Goal: Communication & Community: Participate in discussion

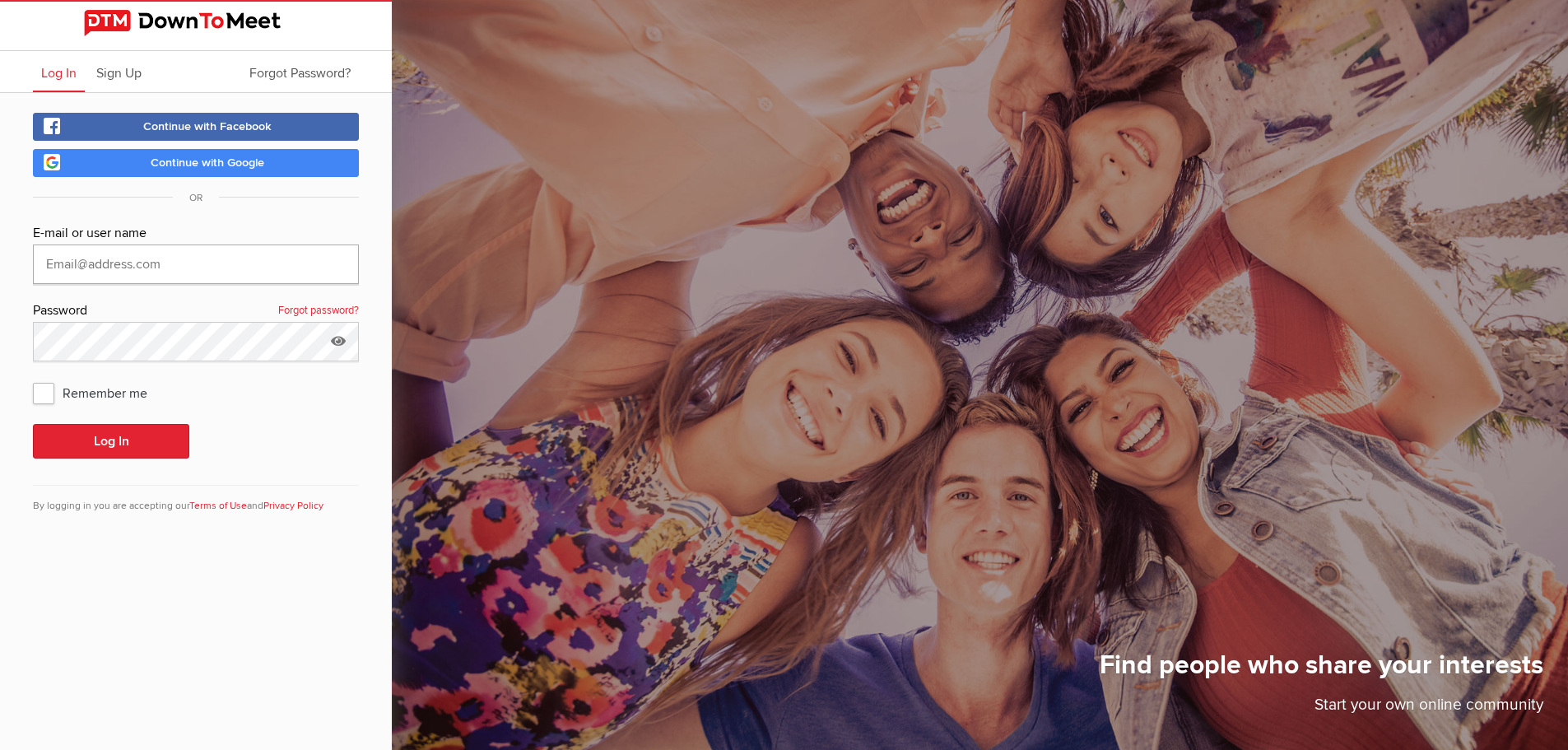
type input "jchussey"
click at [204, 159] on span "Continue with Google" at bounding box center [207, 162] width 113 height 14
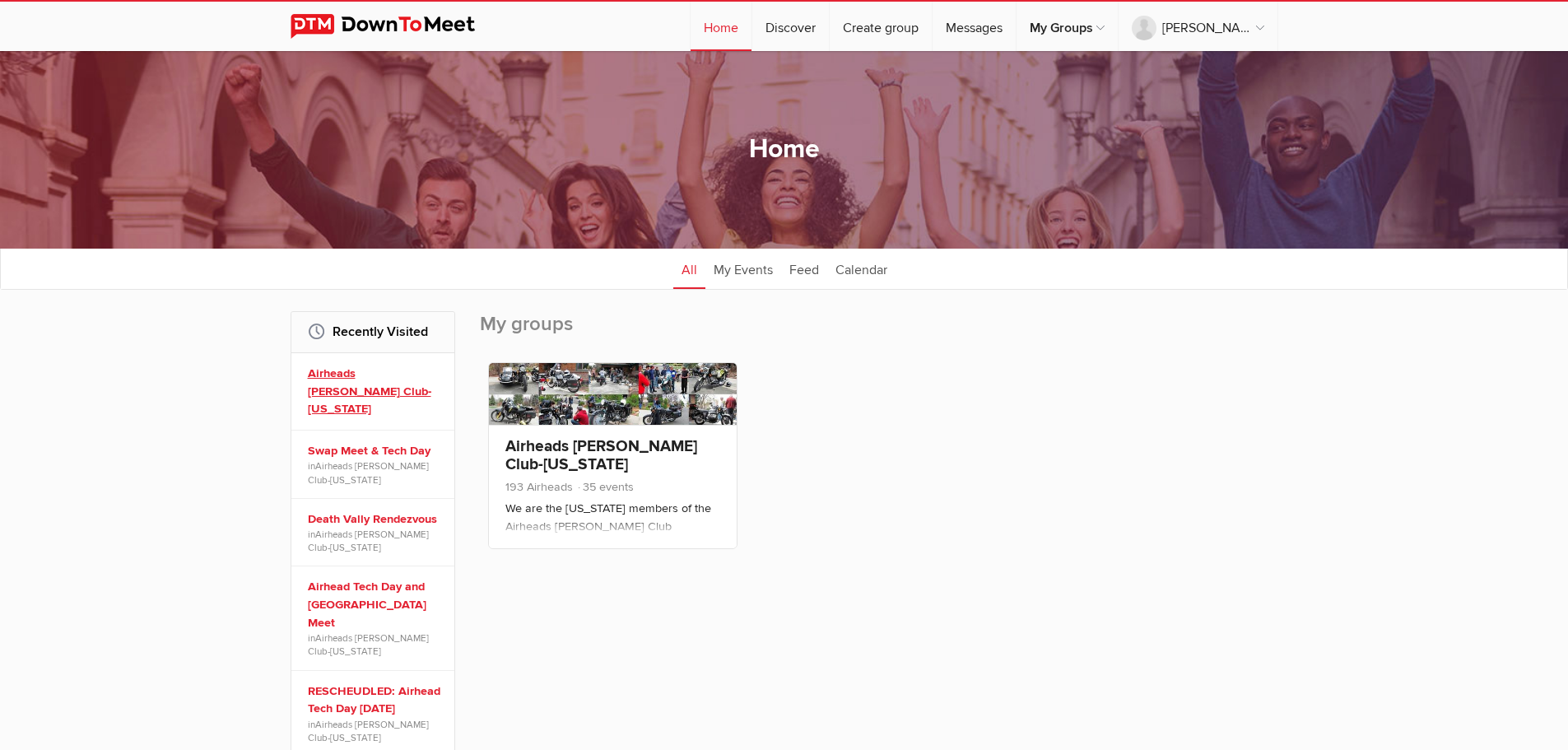
click at [413, 392] on link "Airheads [PERSON_NAME] Club-[US_STATE]" at bounding box center [376, 392] width 135 height 53
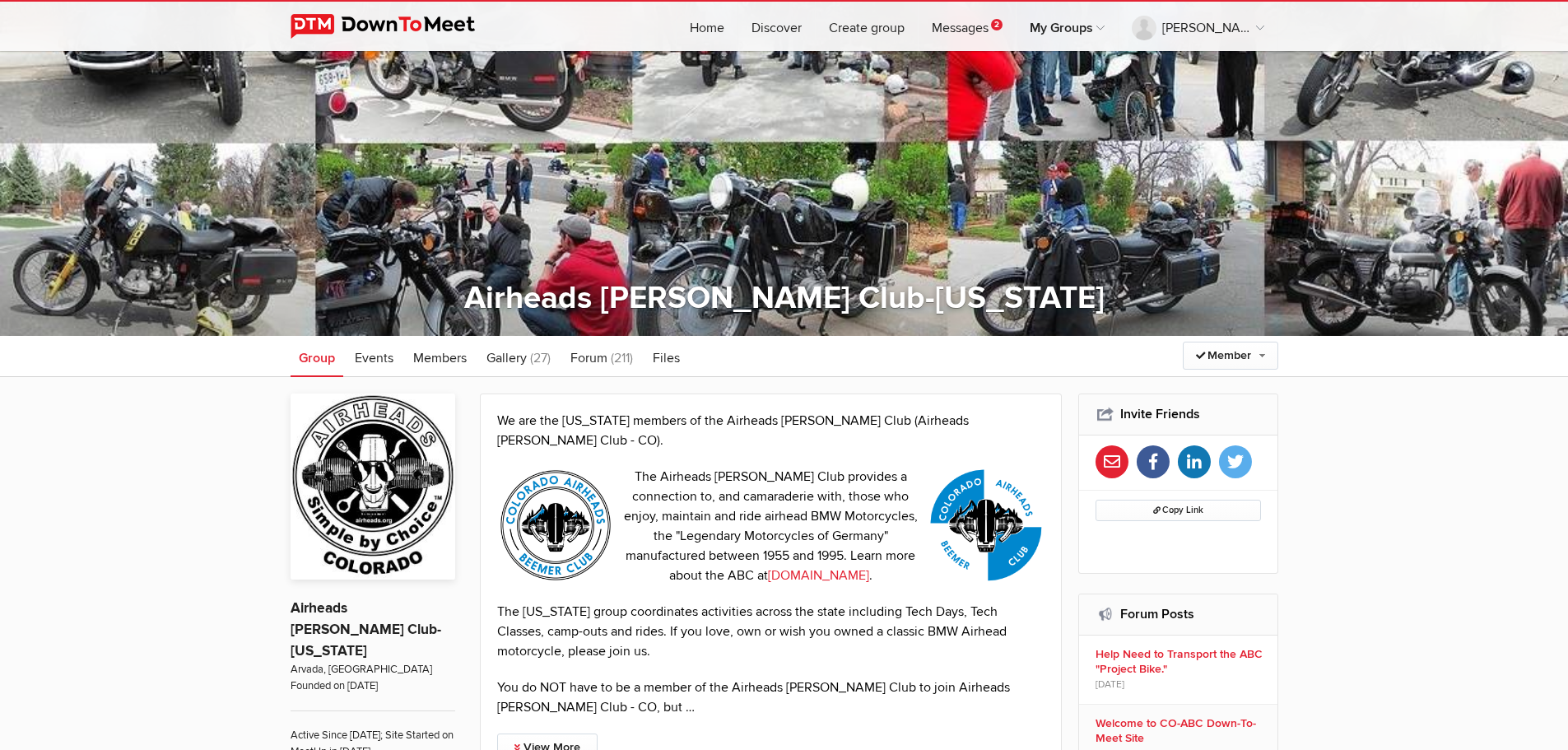
scroll to position [82, 0]
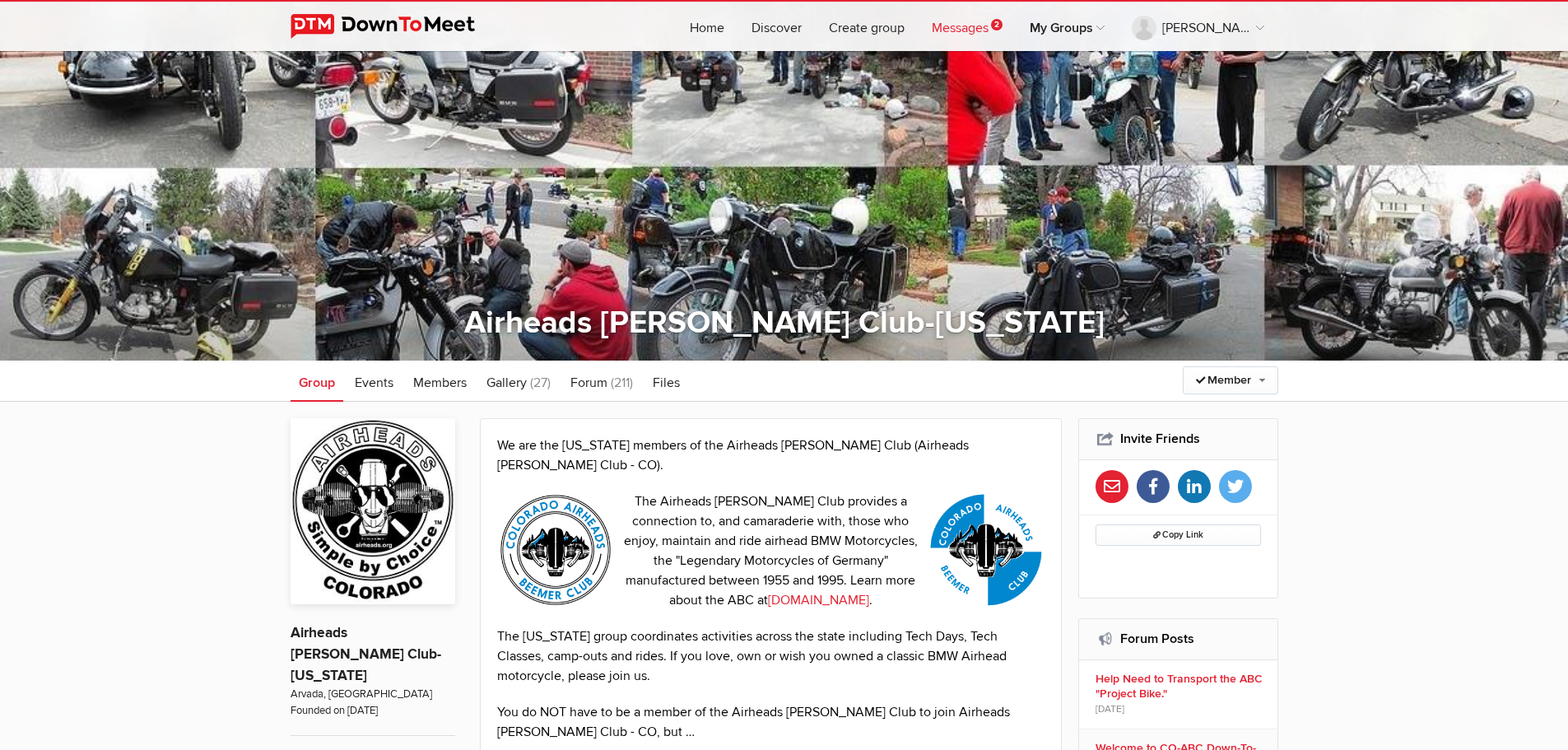
click at [1001, 32] on link "Messages 2" at bounding box center [967, 26] width 97 height 49
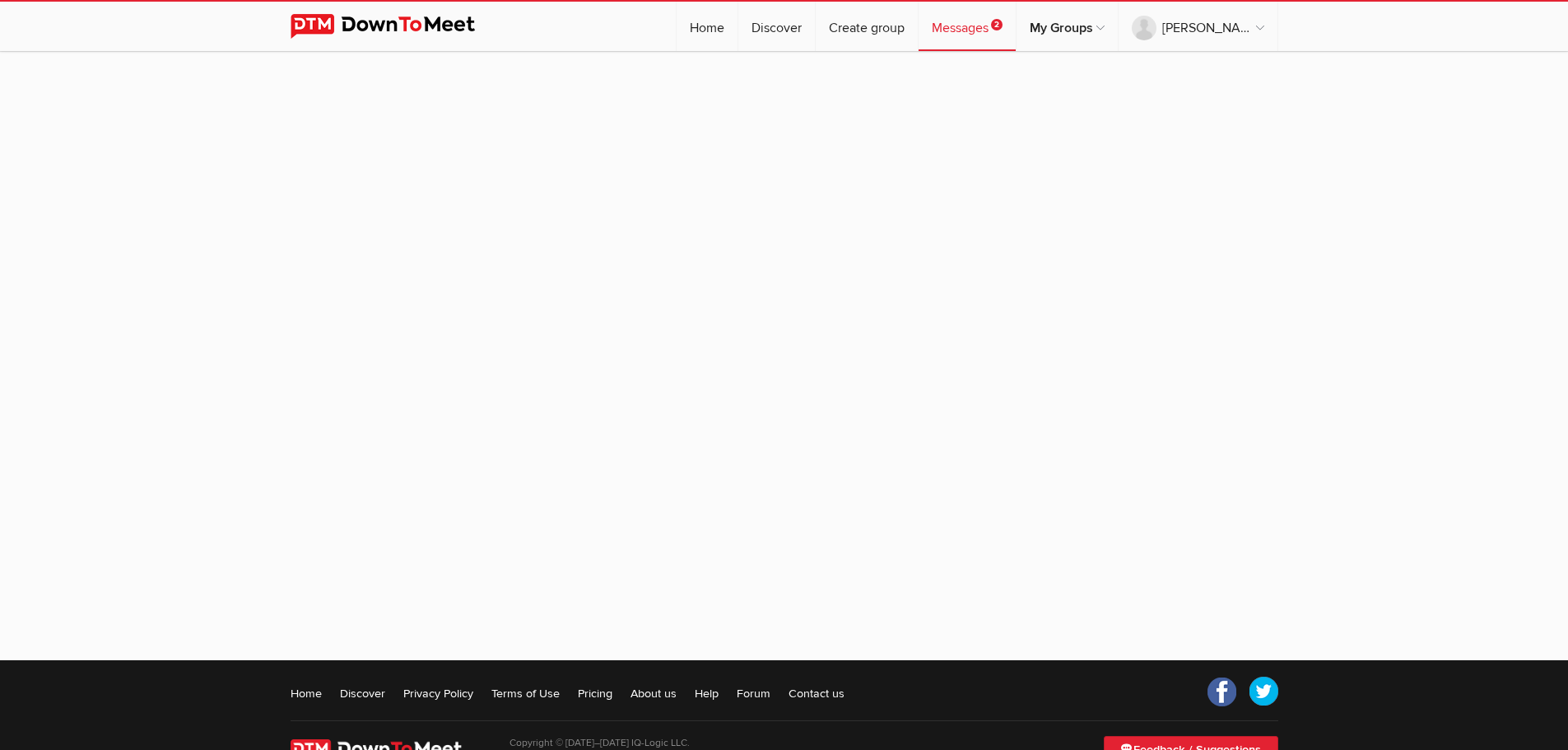
scroll to position [99, 0]
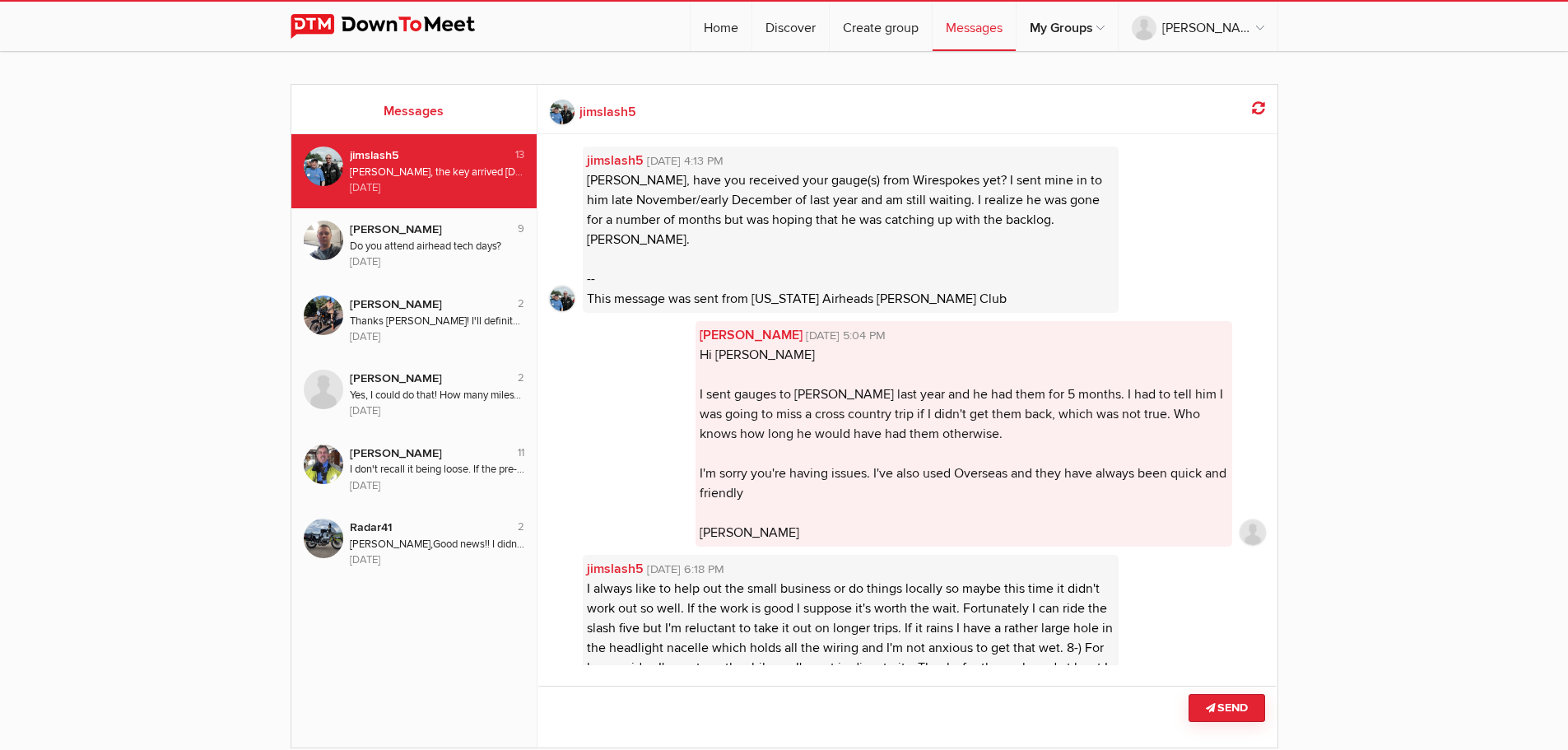
scroll to position [1447, 0]
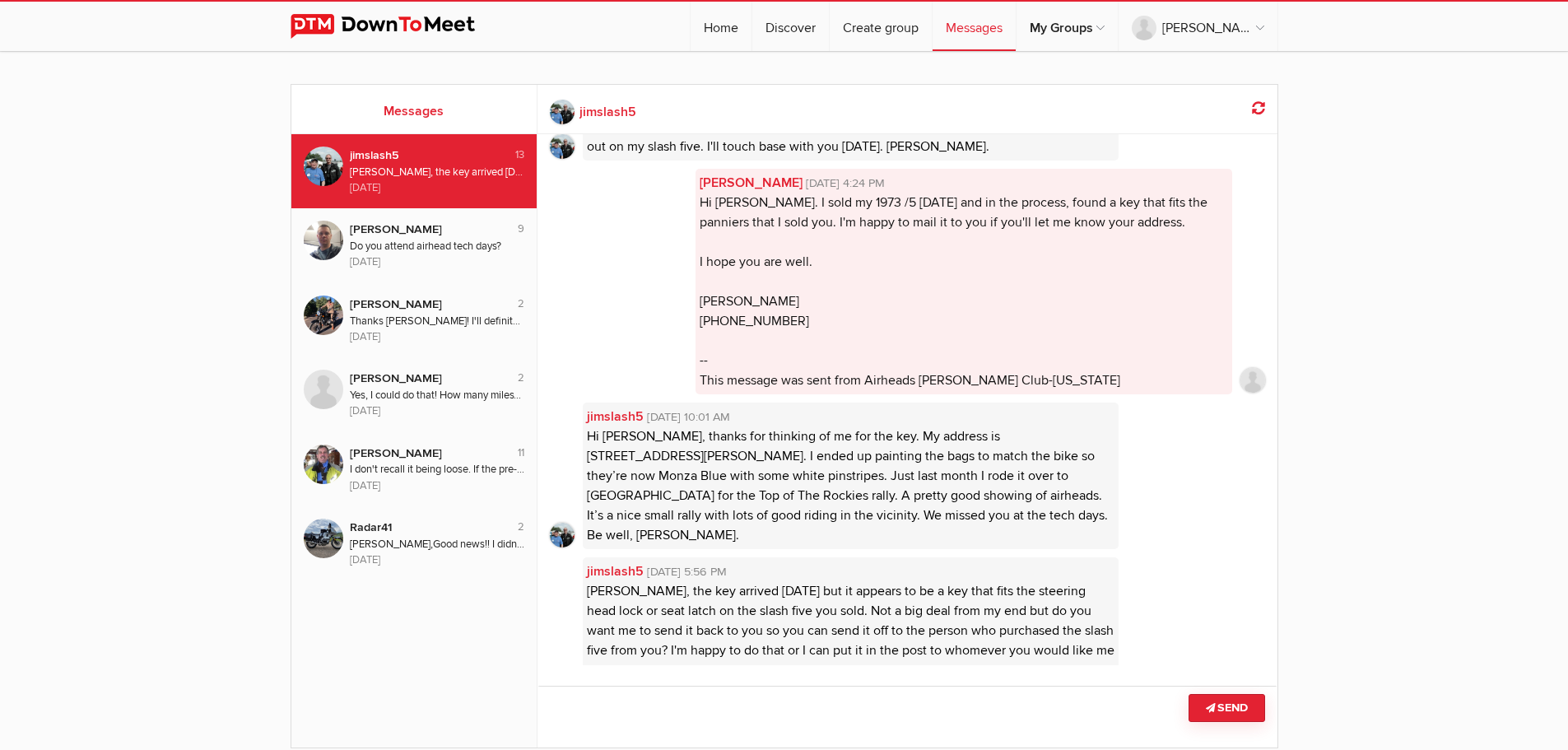
click at [462, 191] on div "[DATE]" at bounding box center [437, 188] width 175 height 16
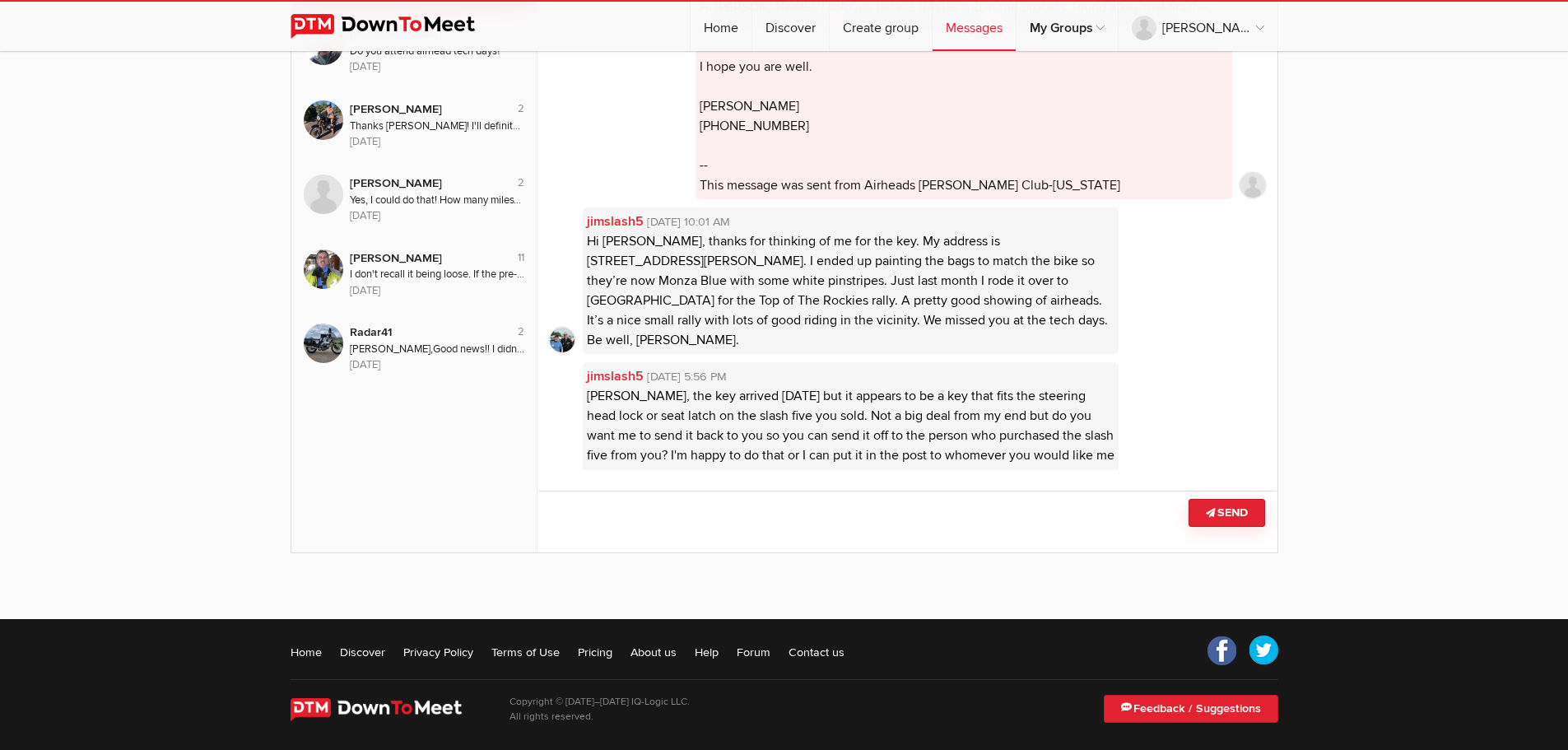
scroll to position [202, 0]
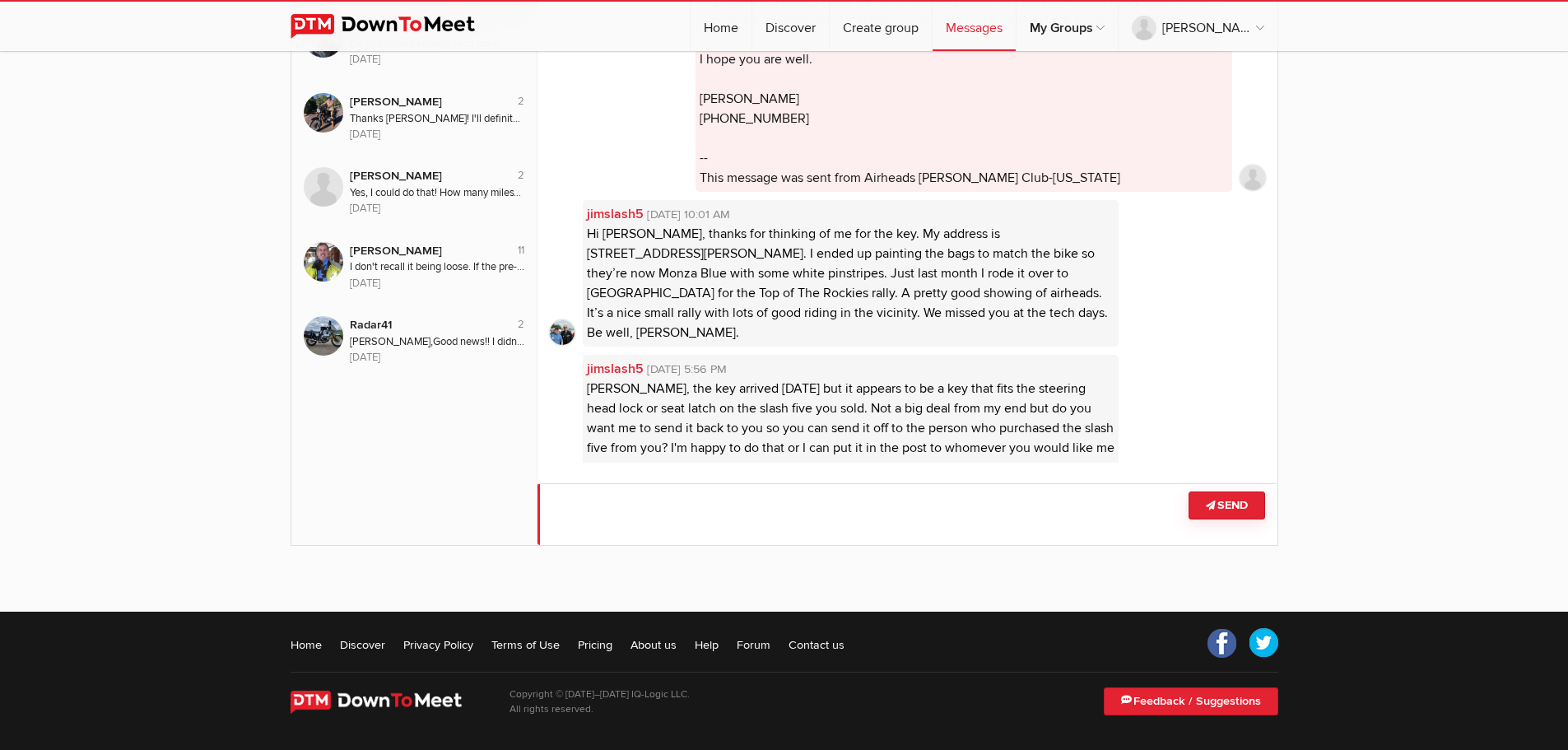
click at [707, 498] on textarea at bounding box center [907, 514] width 740 height 62
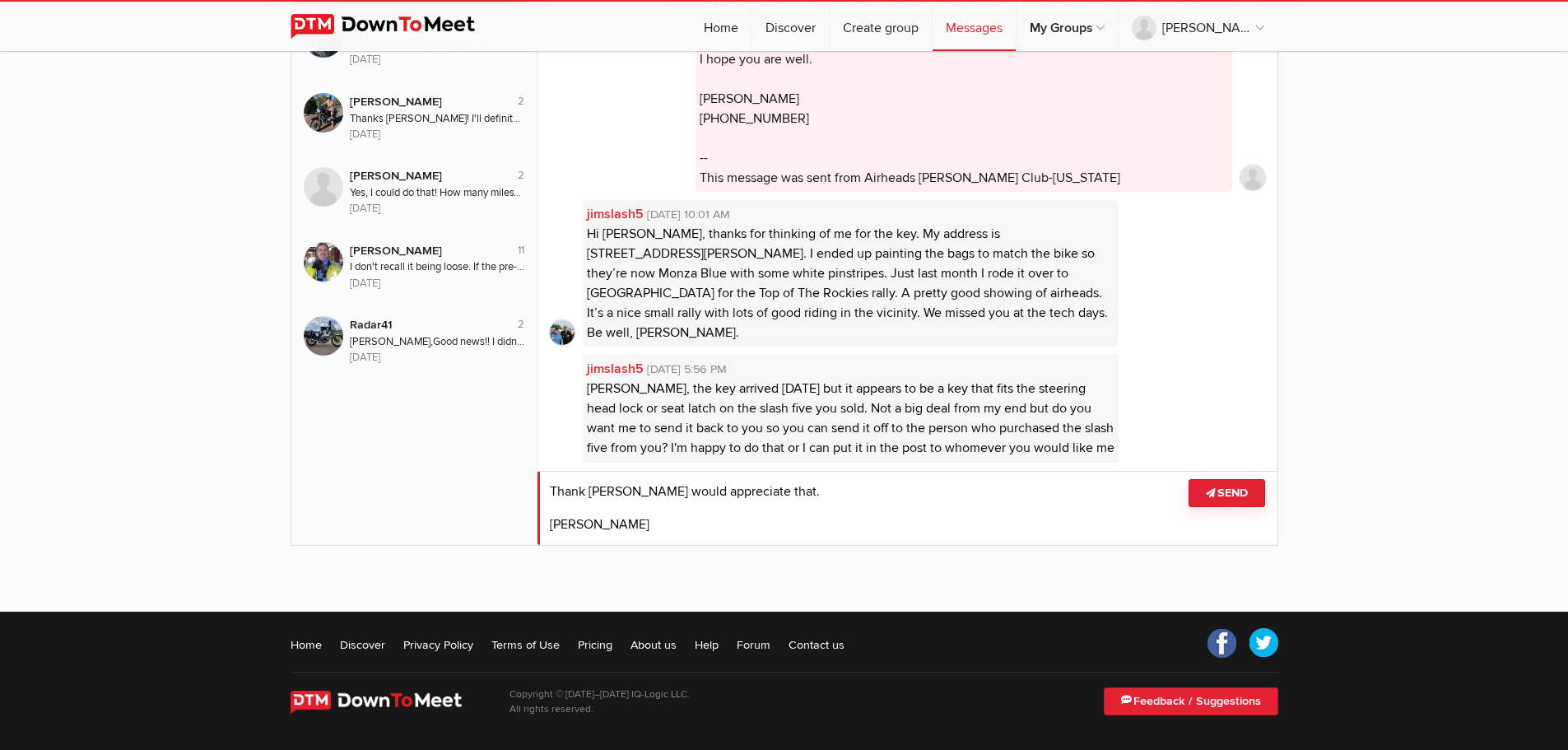
type textarea "Thank [PERSON_NAME] would appreciate that. [PERSON_NAME]"
click at [1212, 491] on icon at bounding box center [1211, 493] width 12 height 10
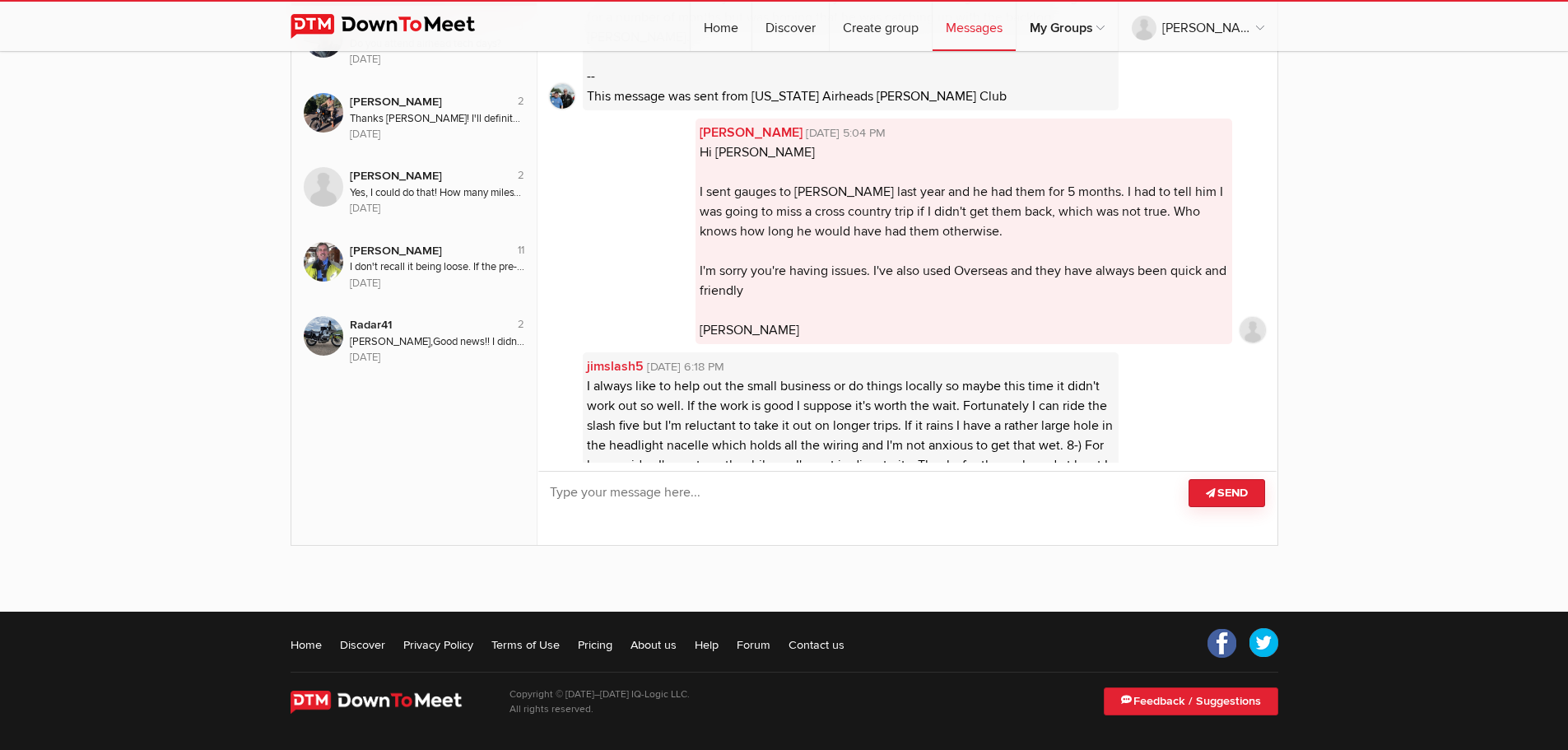
scroll to position [1542, 0]
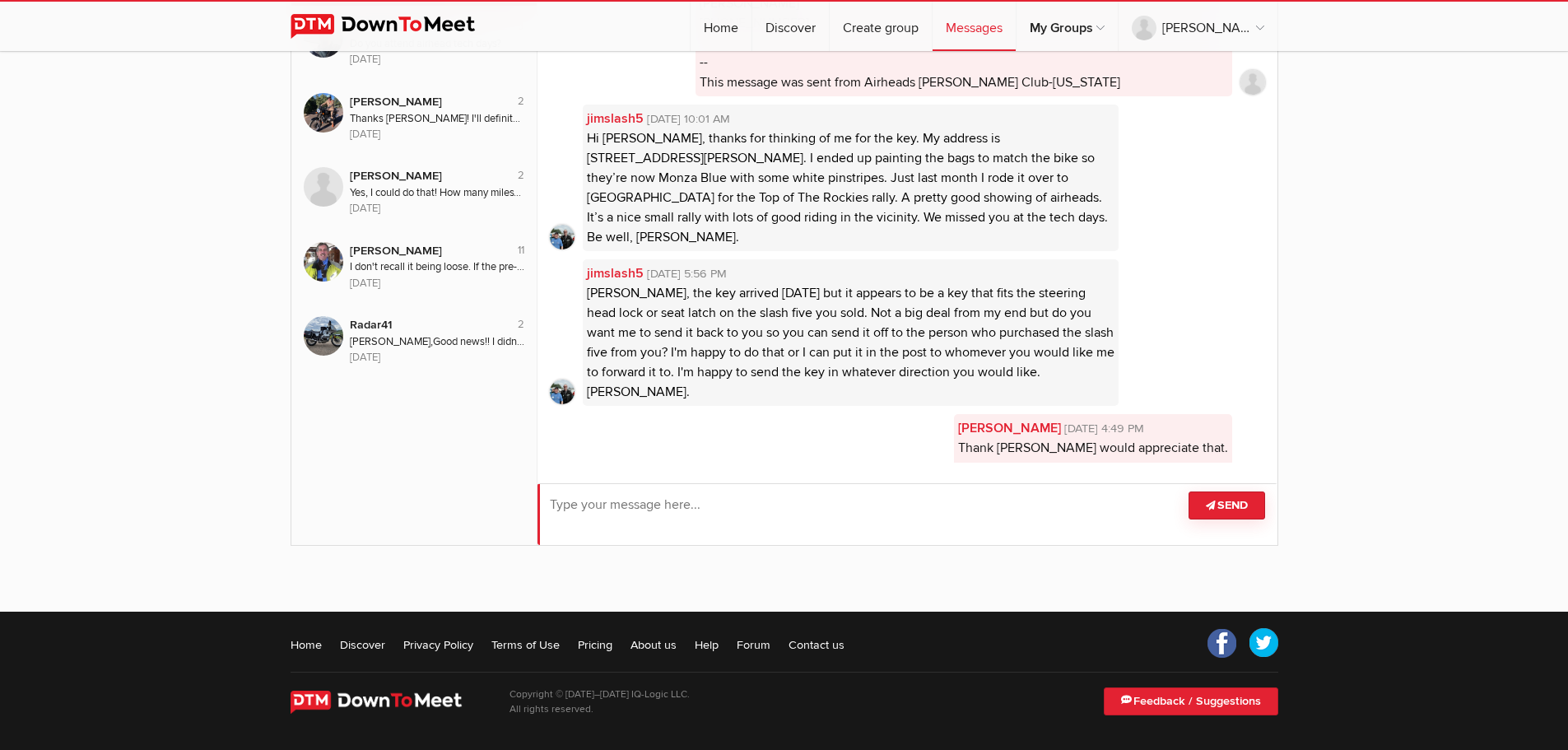
click at [738, 508] on textarea at bounding box center [907, 514] width 740 height 62
type textarea "You can send it to me. Thanks again, [PERSON_NAME]"
click at [1220, 499] on button "Send" at bounding box center [1227, 493] width 77 height 28
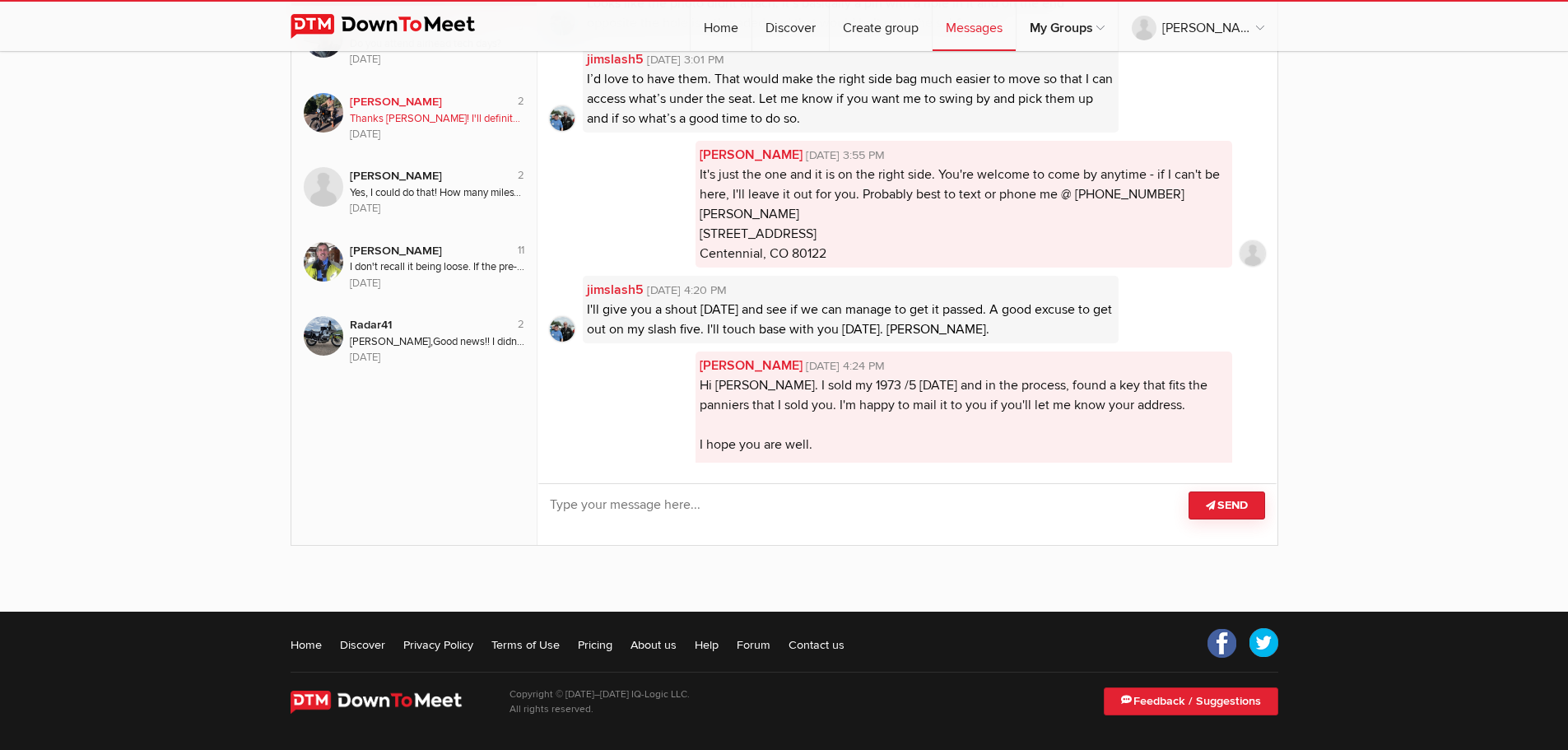
scroll to position [0, 0]
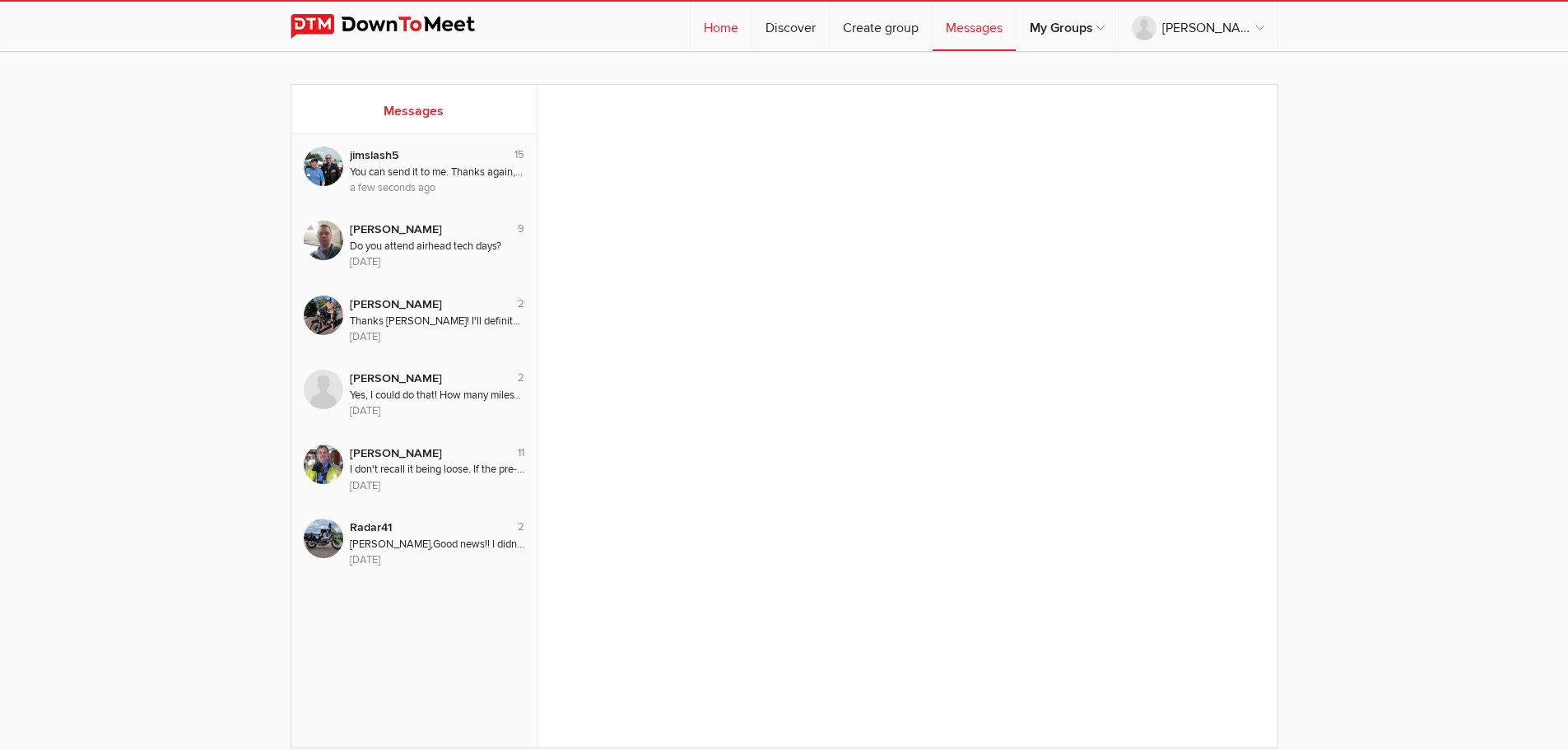
click at [752, 29] on link "Home" at bounding box center [721, 26] width 61 height 49
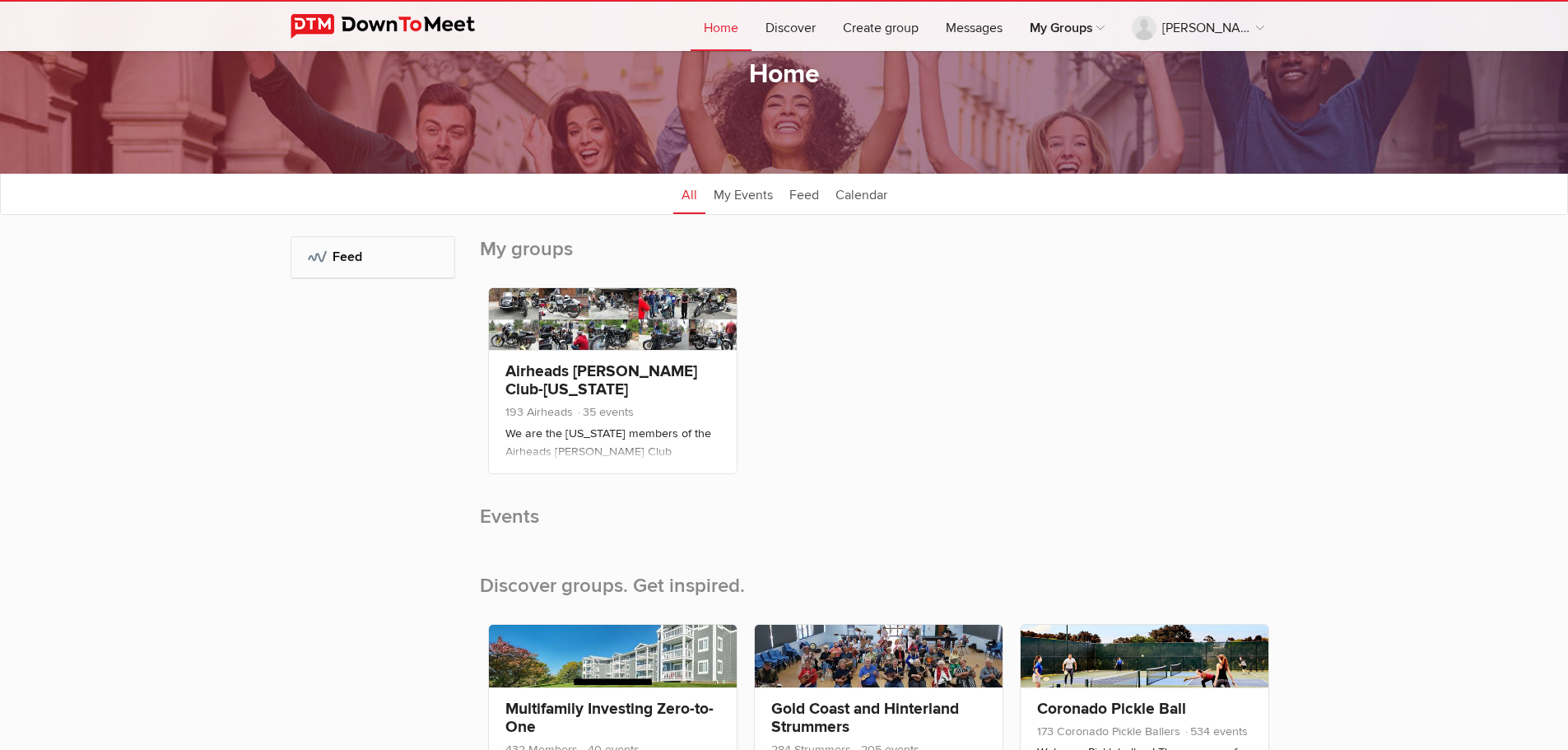
scroll to position [247, 0]
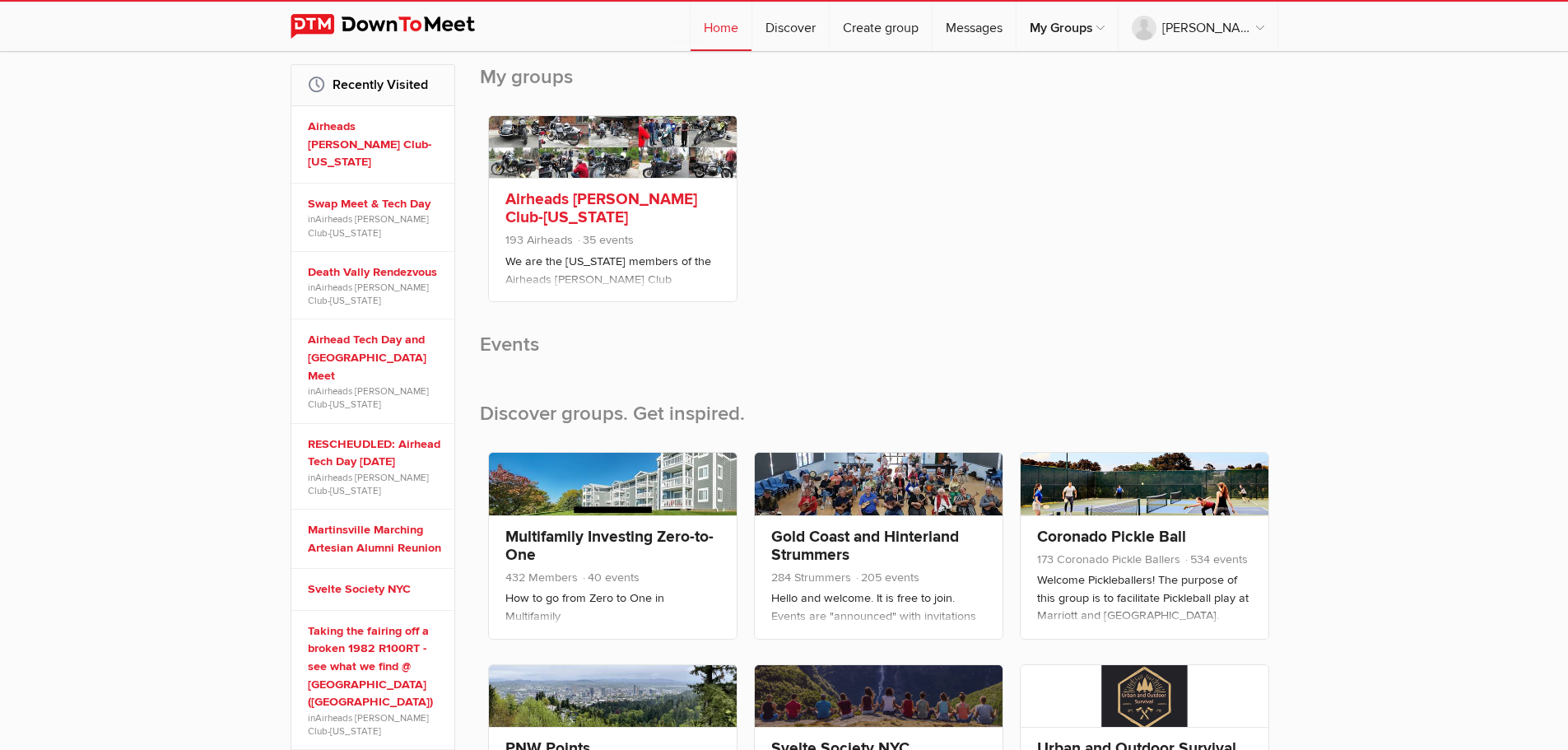
click at [622, 144] on link at bounding box center [612, 147] width 247 height 62
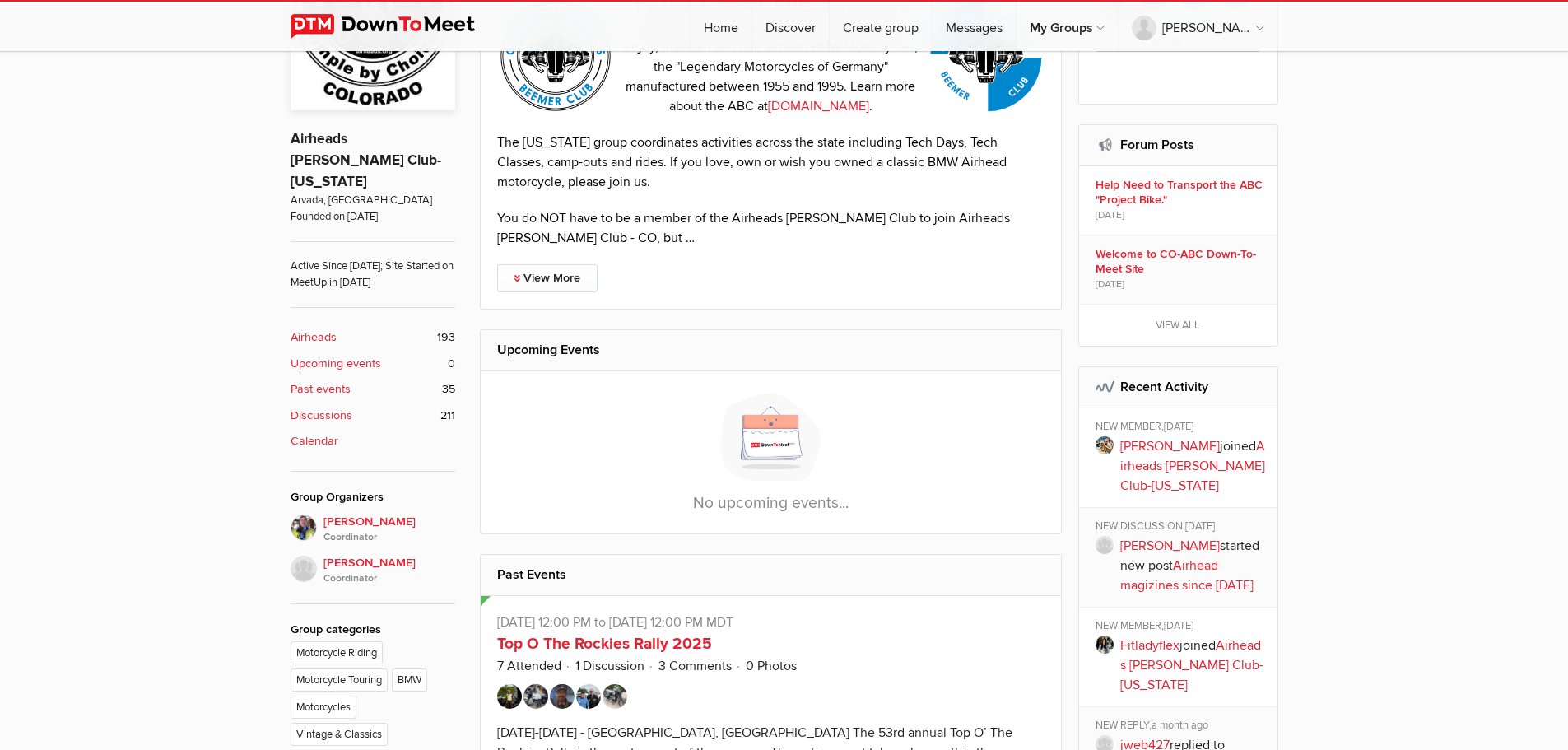
scroll to position [658, 0]
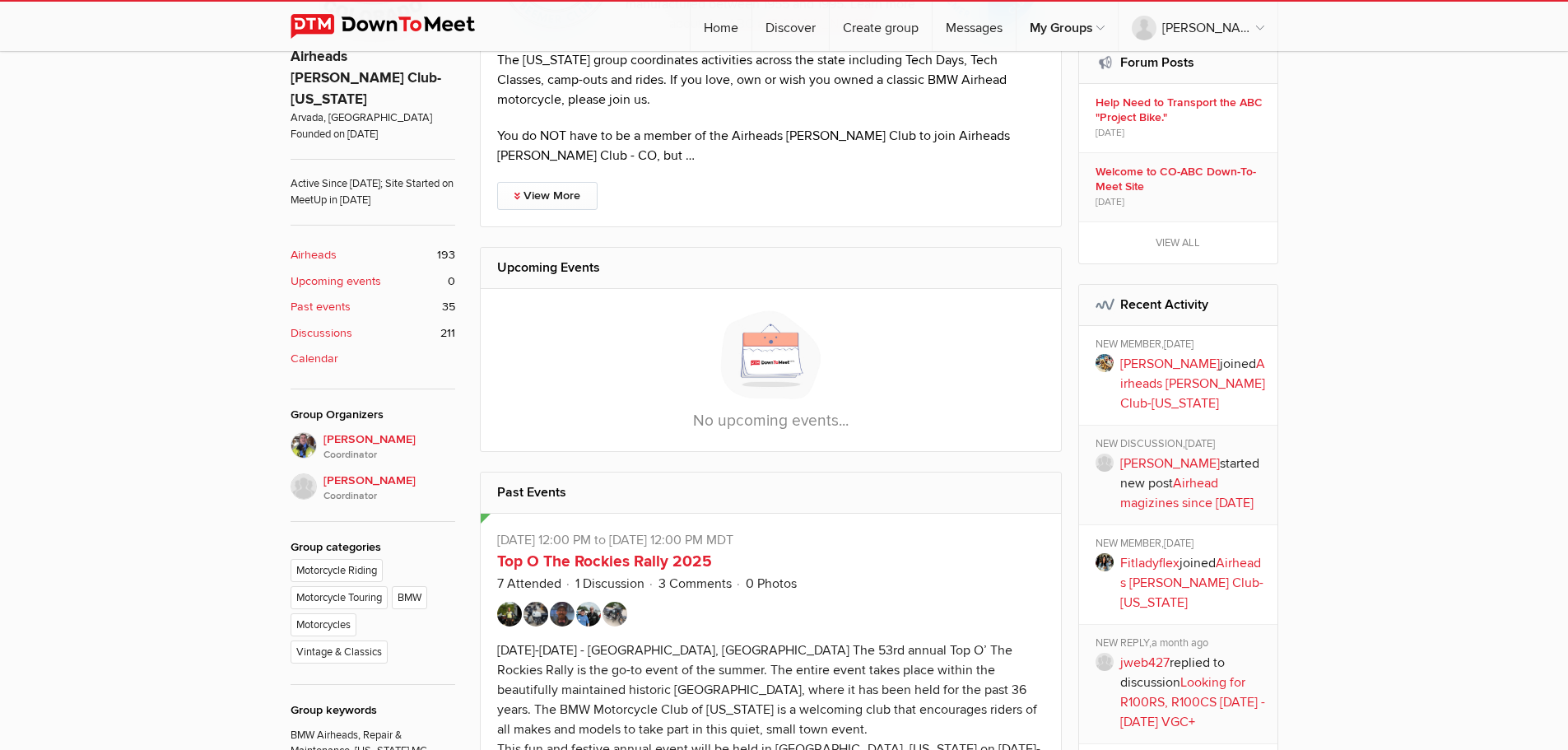
click at [323, 324] on b "Discussions" at bounding box center [322, 333] width 62 height 18
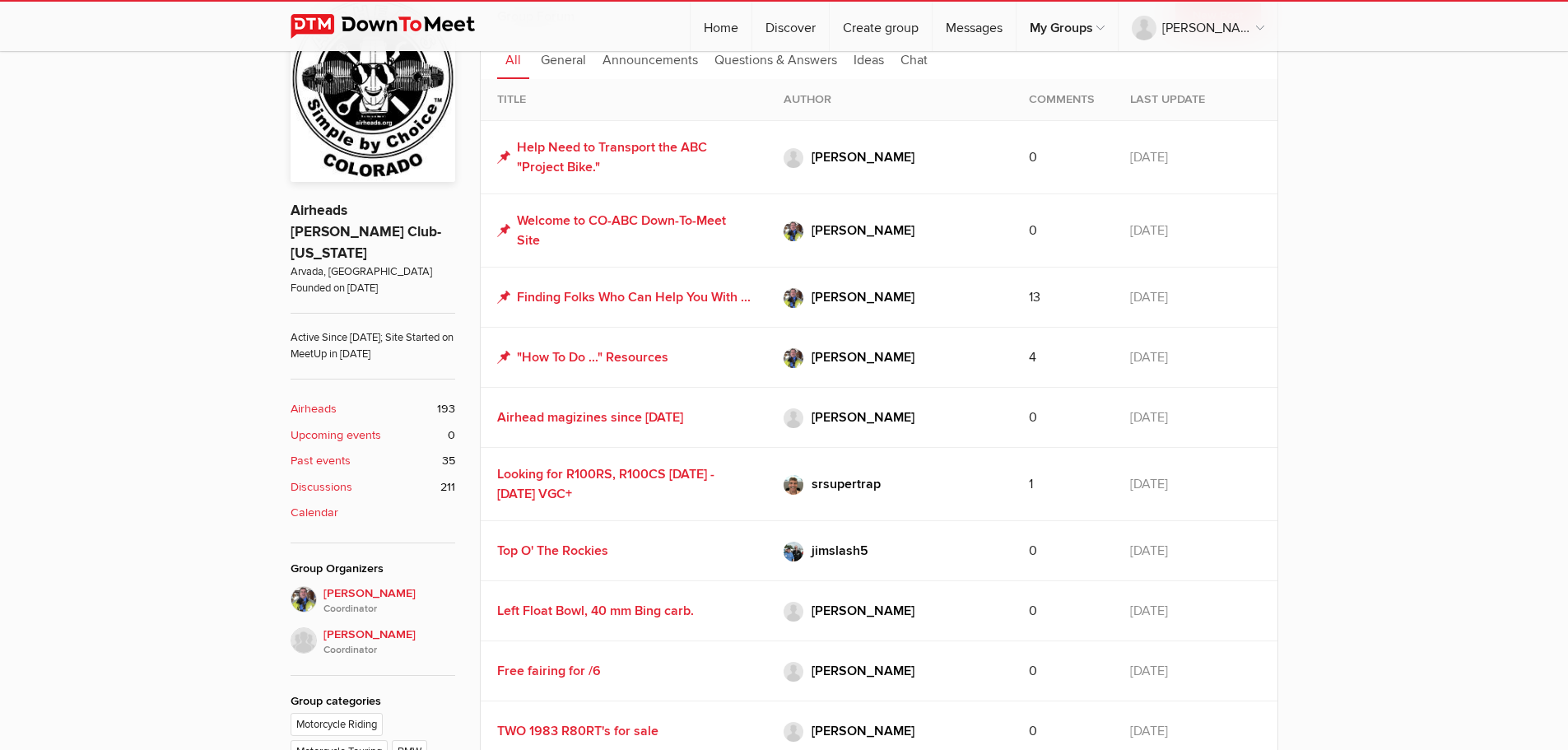
scroll to position [361, 0]
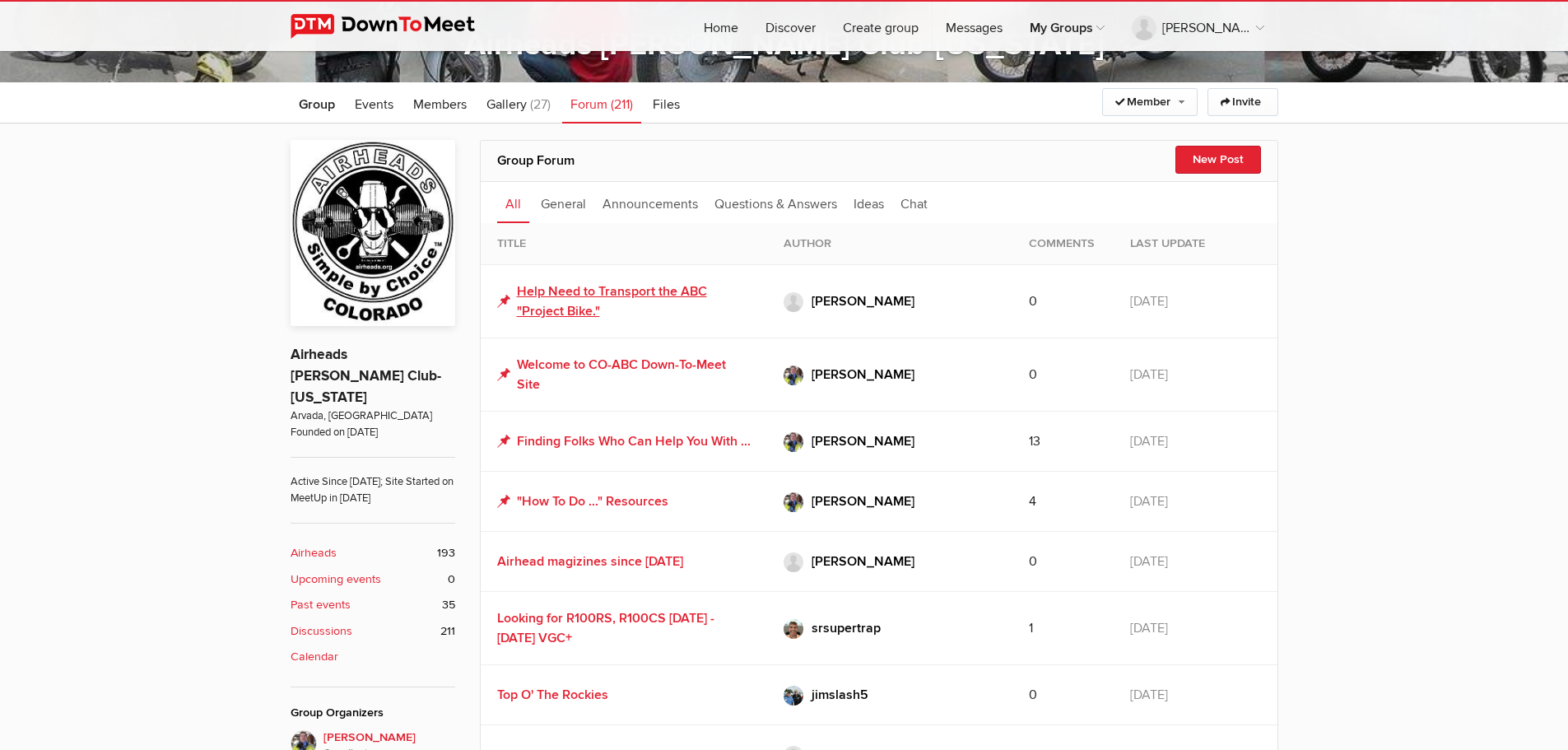
click at [602, 291] on link "Help Need to Transport the ABC "Project Bike."" at bounding box center [624, 301] width 253 height 39
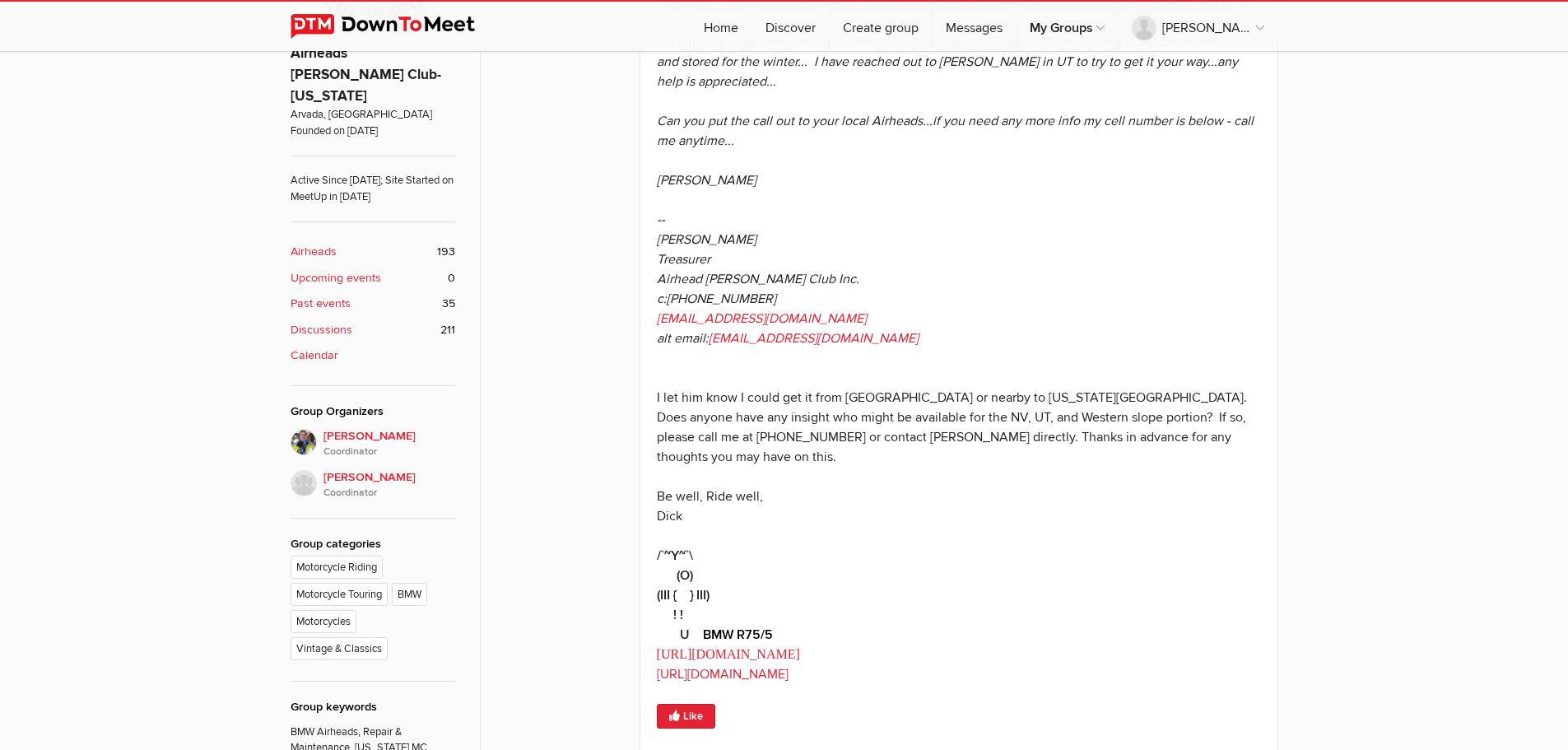
scroll to position [690, 0]
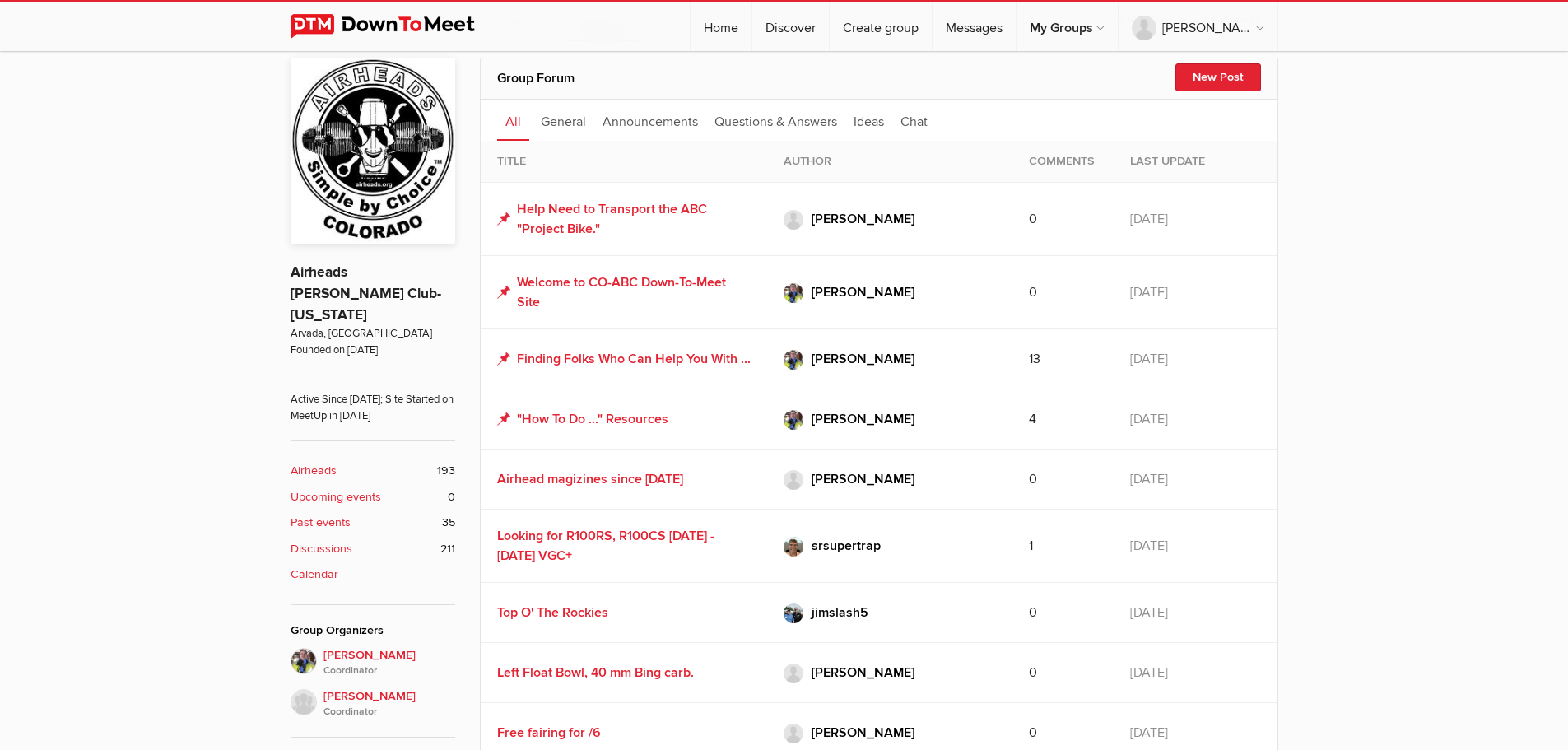
scroll to position [525, 0]
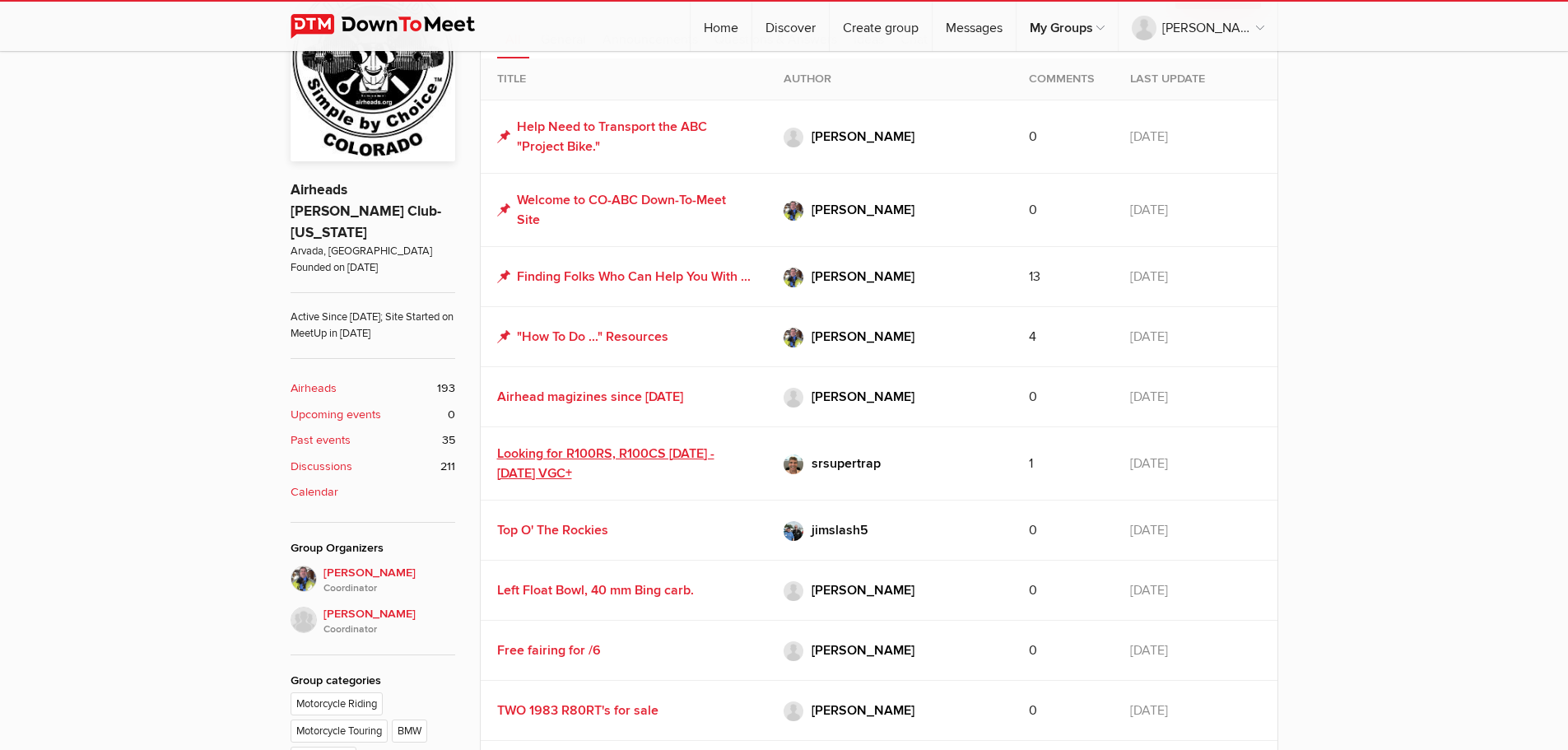
click at [653, 462] on link "Looking for R100RS, R100CS [DATE] -[DATE] VGC+" at bounding box center [606, 463] width 217 height 36
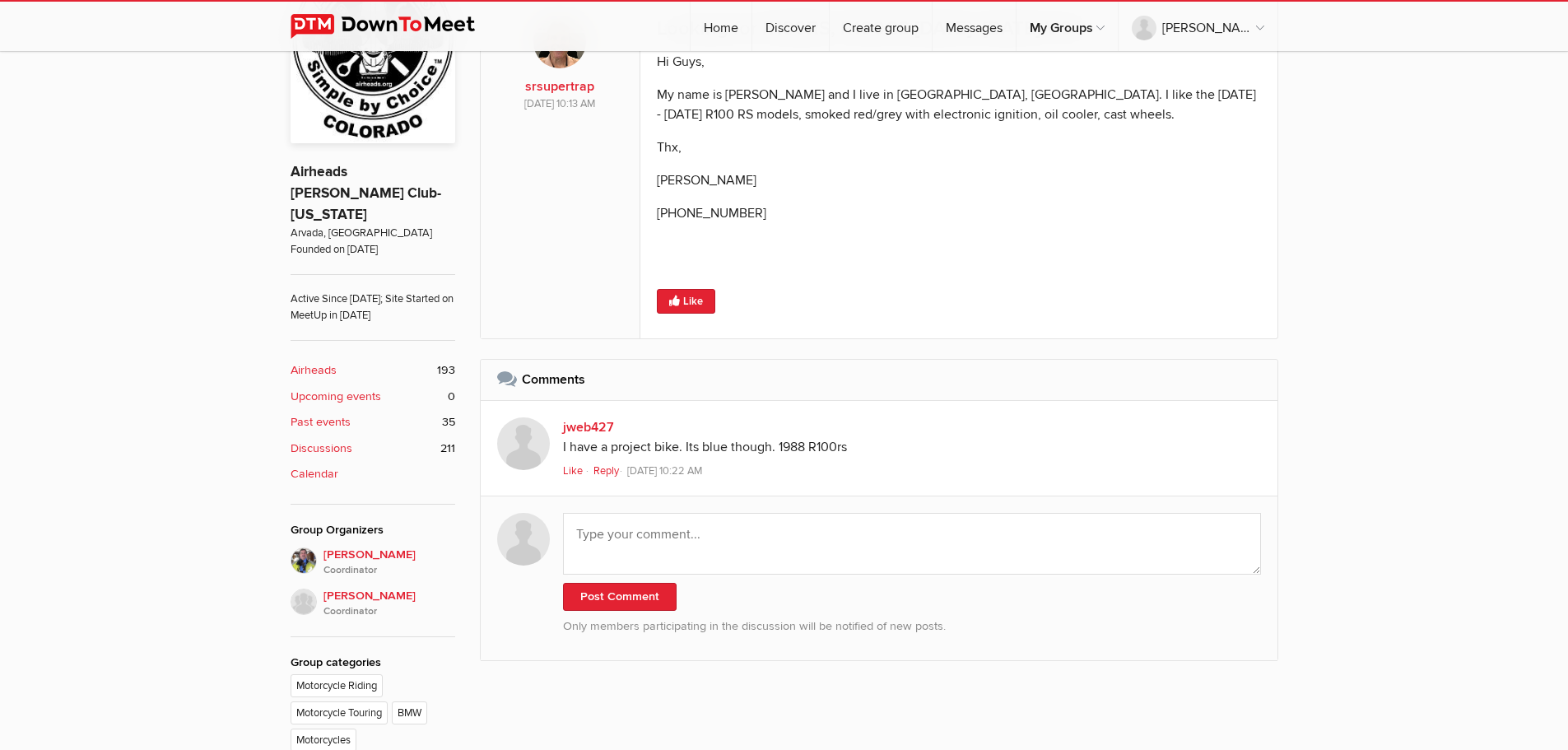
scroll to position [772, 0]
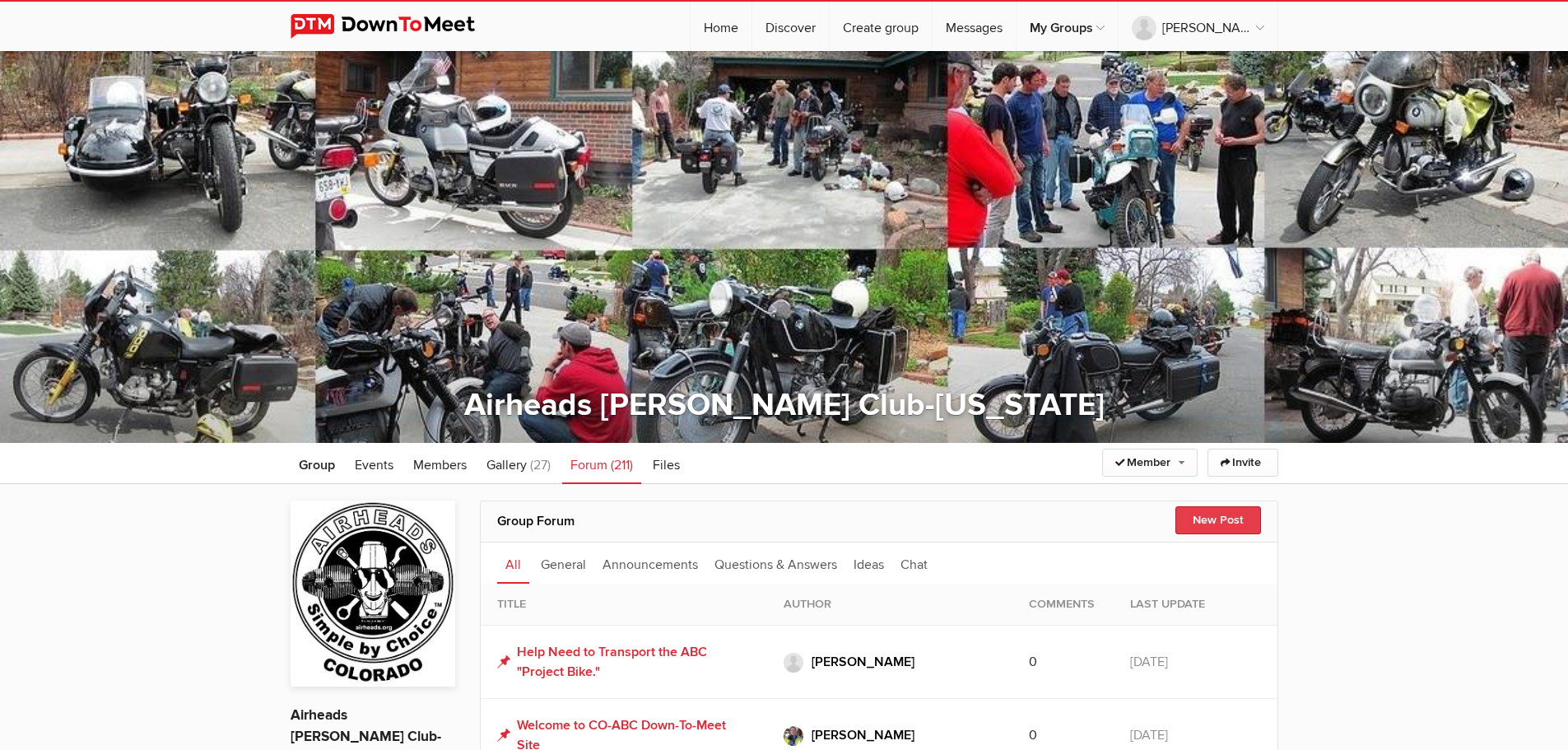
click at [1227, 514] on button "New Post" at bounding box center [1218, 521] width 86 height 28
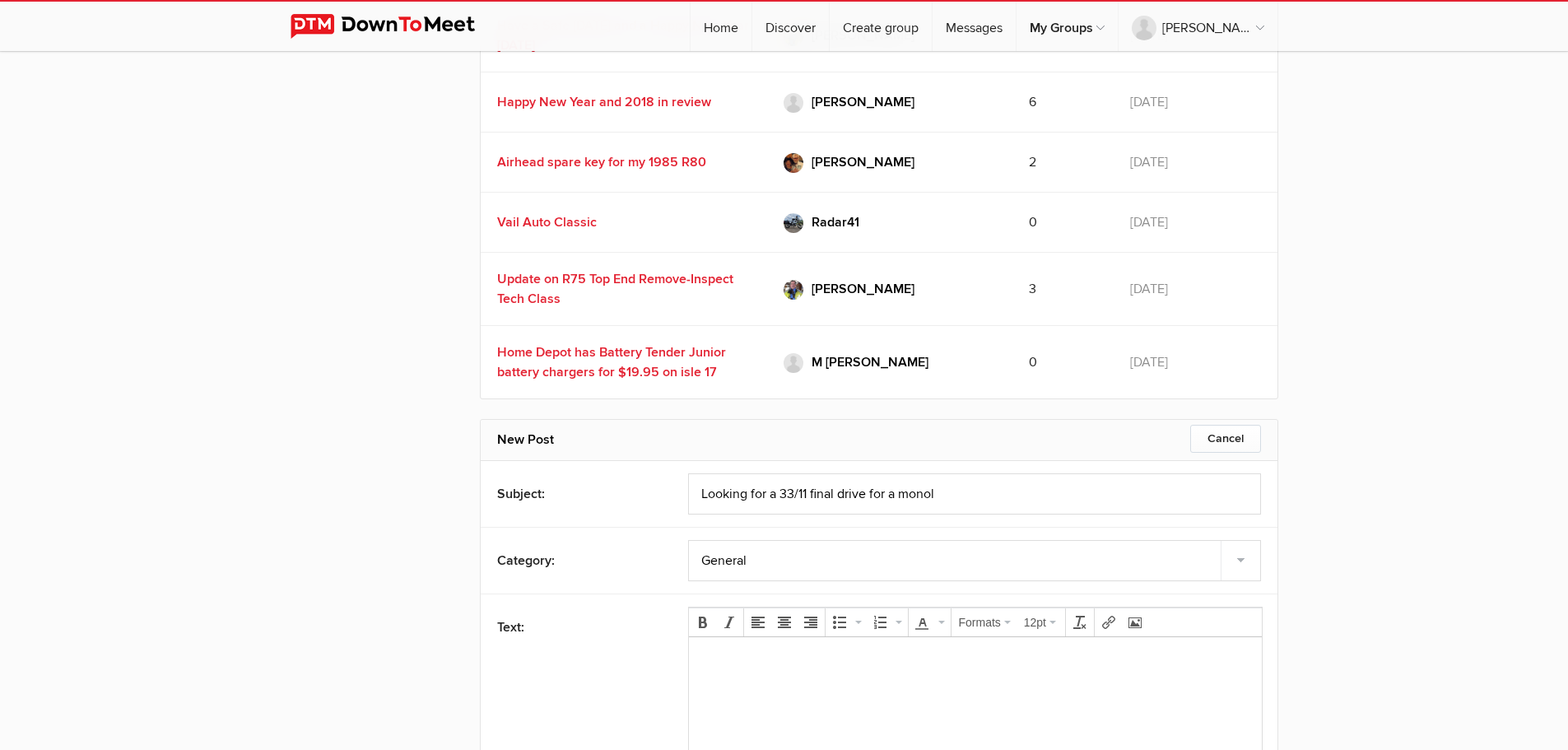
click at [810, 473] on input "Looking for a 33/11 final drive for a monol" at bounding box center [975, 493] width 573 height 41
drag, startPoint x: 1001, startPoint y: 379, endPoint x: 959, endPoint y: 371, distance: 42.8
click at [959, 473] on input "Looking for a 33/11 monolever final drive for a monol" at bounding box center [975, 493] width 573 height 41
drag, startPoint x: 838, startPoint y: 373, endPoint x: 790, endPoint y: 372, distance: 48.0
click at [790, 473] on input "Looking for an excellent 33/11 monolever final drive" at bounding box center [975, 493] width 573 height 41
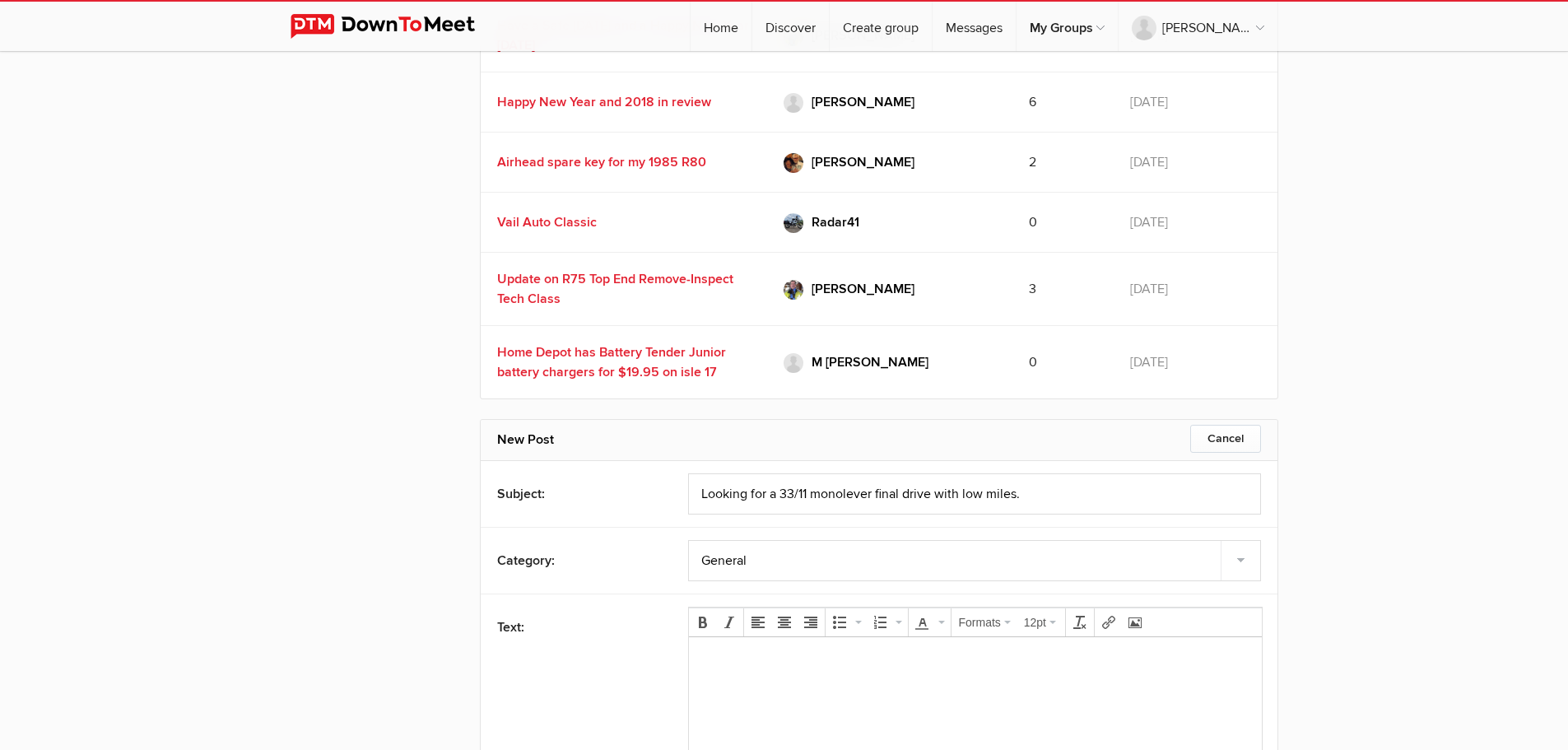
type input "Looking for a 33/11 monolever final drive with low miles."
click at [772, 540] on select "General Announcements Questions & Answers Ideas Chat" at bounding box center [975, 560] width 573 height 41
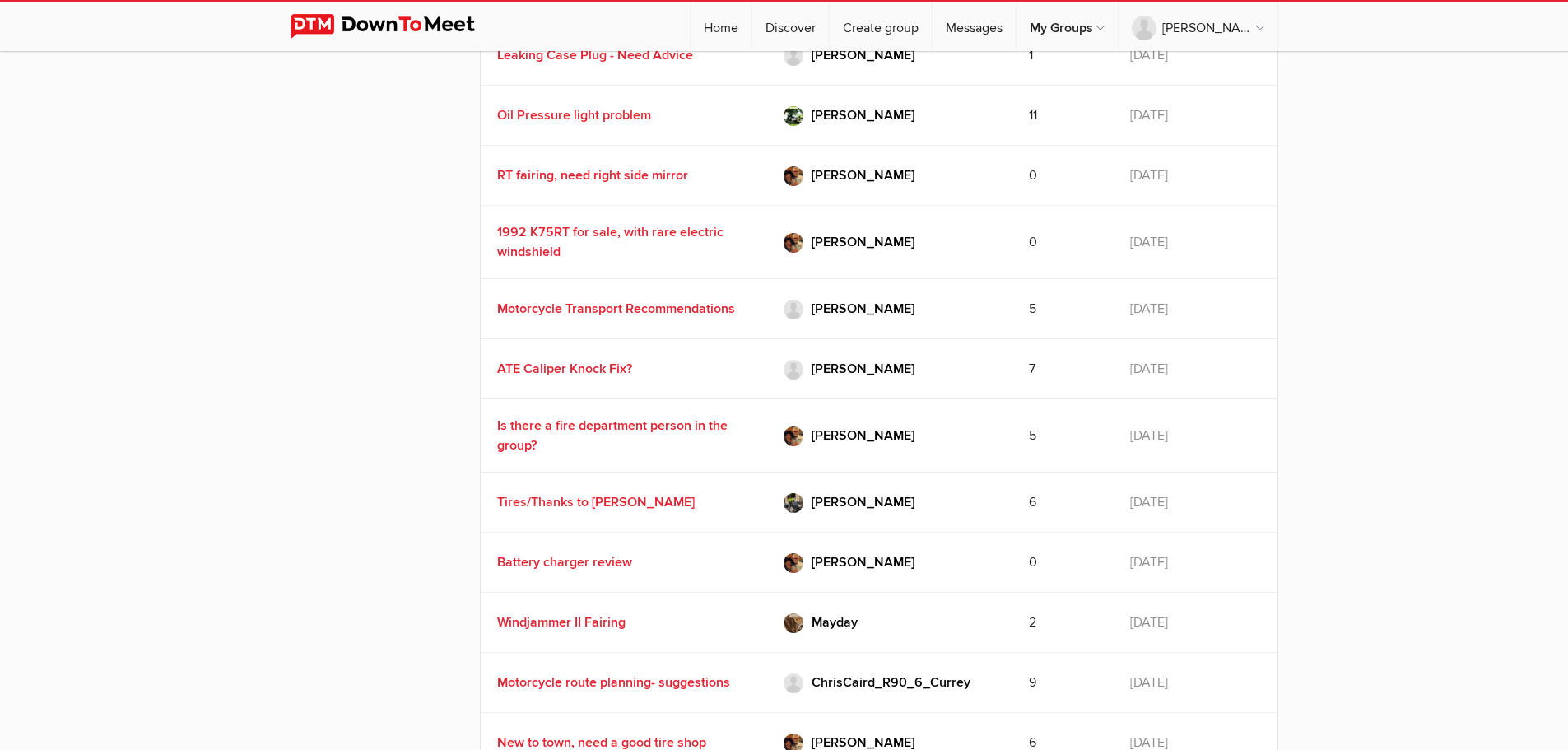
scroll to position [12296, 0]
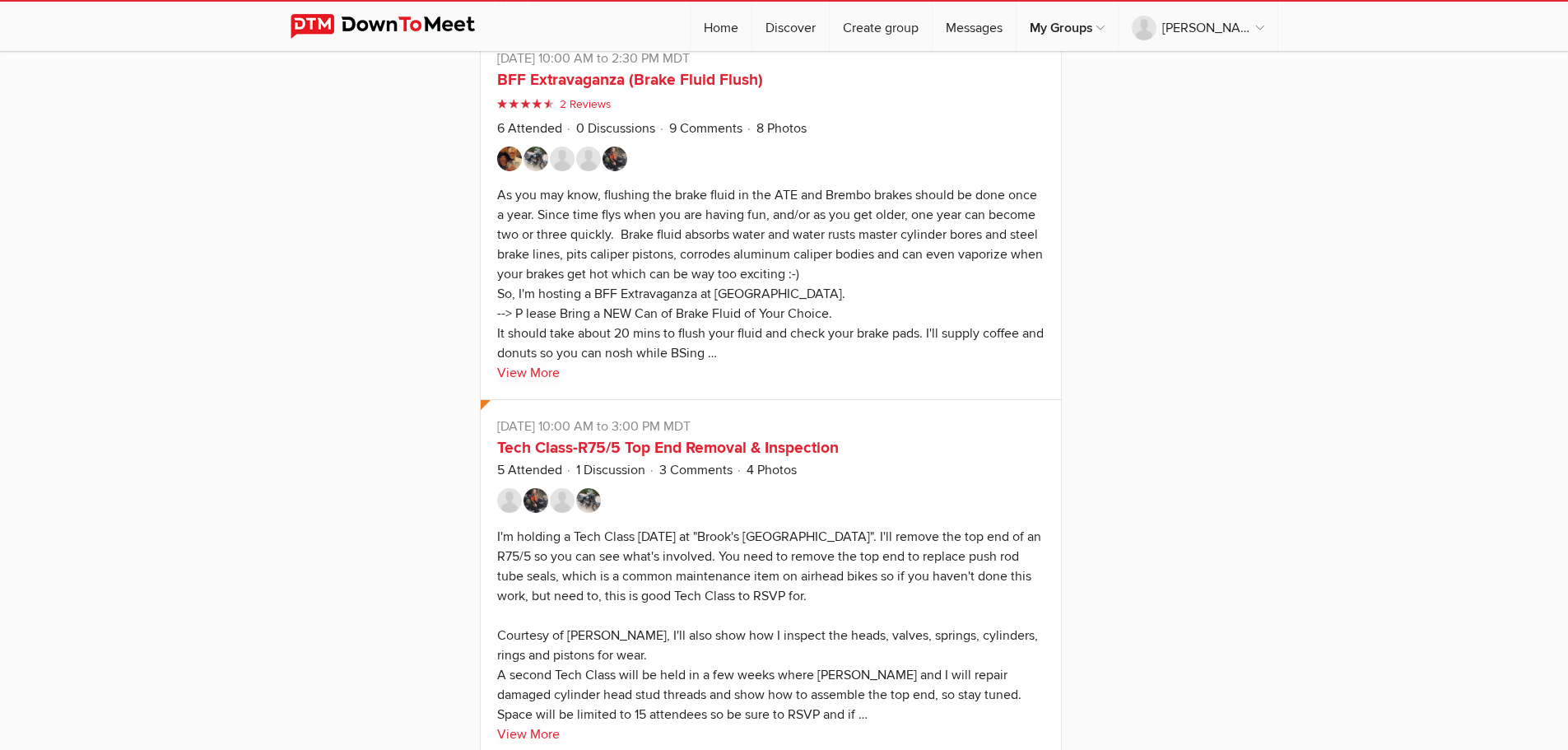
scroll to position [99, 0]
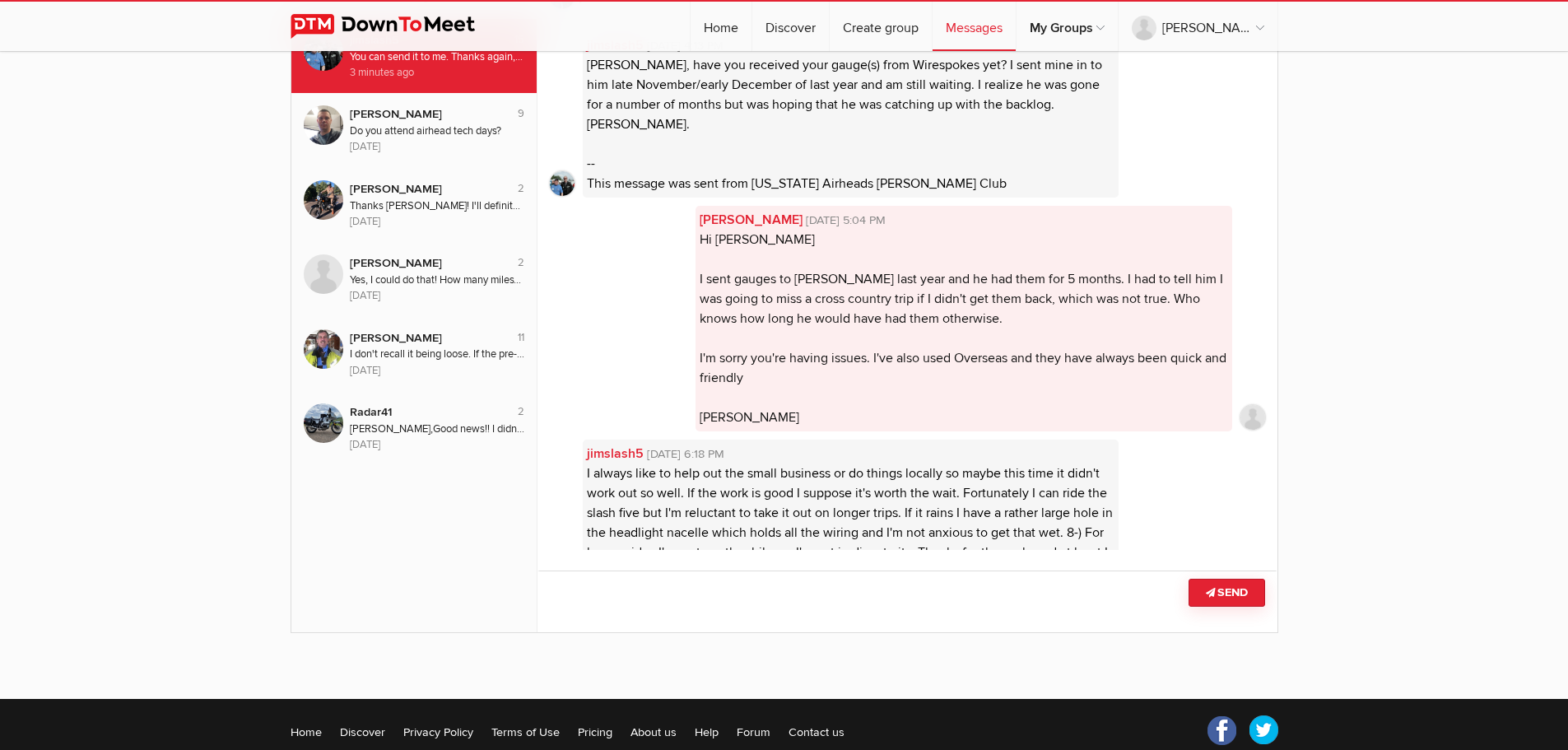
scroll to position [1638, 0]
